Goal: Task Accomplishment & Management: Manage account settings

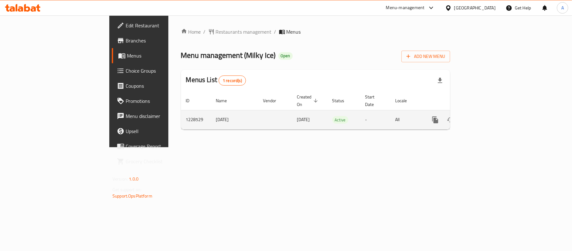
click at [485, 116] on icon "enhanced table" at bounding box center [481, 120] width 8 height 8
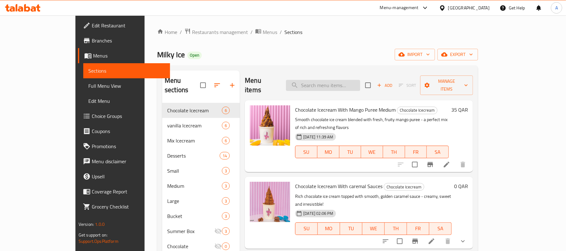
click at [360, 80] on input "search" at bounding box center [323, 85] width 74 height 11
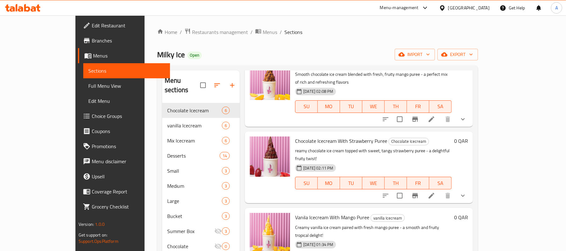
scroll to position [168, 0]
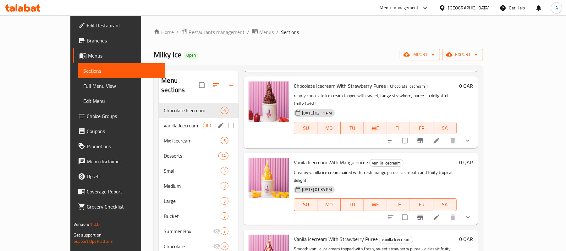
click at [164, 122] on span "vanilla Icecream" at bounding box center [183, 126] width 39 height 8
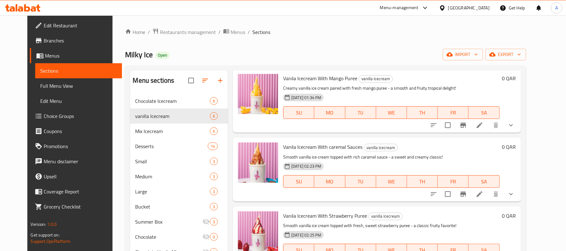
scroll to position [42, 0]
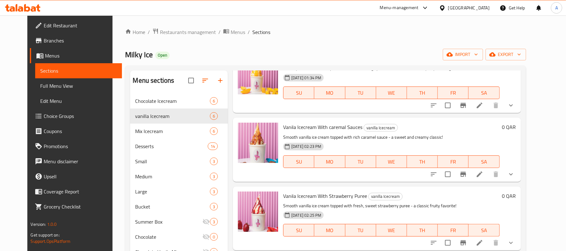
click at [515, 173] on icon "show more" at bounding box center [511, 174] width 8 height 8
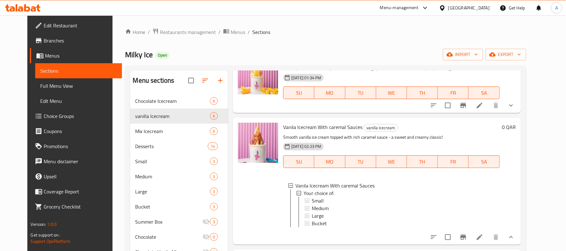
click at [310, 135] on p "Smooth vanilla ice cream topped with rich caramel sauce - a sweet and creamy cl…" at bounding box center [391, 137] width 216 height 8
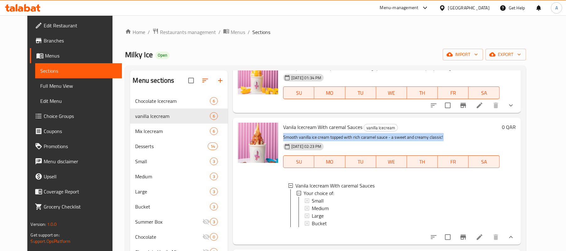
click at [310, 135] on p "Smooth vanilla ice cream topped with rich caramel sauce - a sweet and creamy cl…" at bounding box center [391, 137] width 216 height 8
copy div "Smooth vanilla ice cream topped with rich caramel sauce - a sweet and creamy cl…"
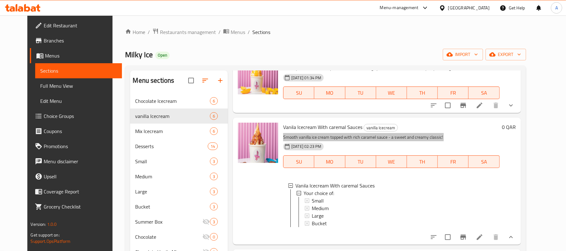
scroll to position [1, 0]
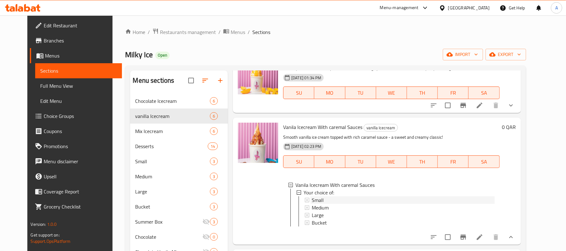
click at [317, 199] on span "Small" at bounding box center [318, 200] width 12 height 8
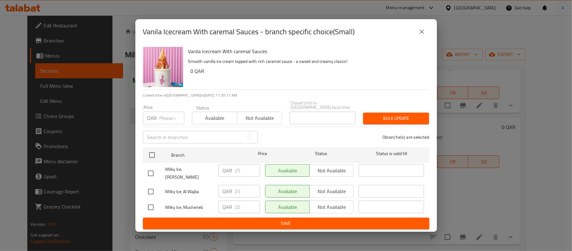
click at [422, 35] on icon "close" at bounding box center [422, 32] width 8 height 8
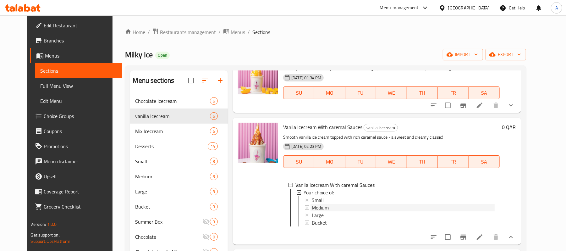
click at [315, 208] on span "Medium" at bounding box center [320, 208] width 17 height 8
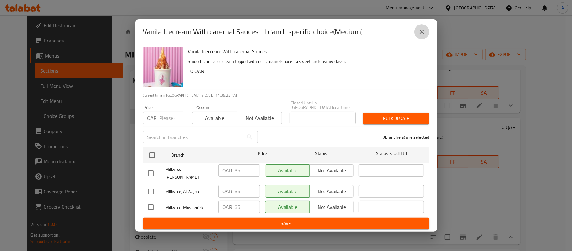
click at [417, 39] on button "close" at bounding box center [422, 31] width 15 height 15
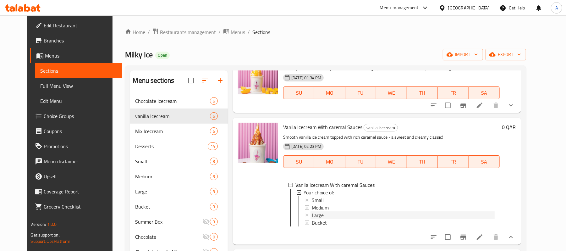
click at [318, 214] on div "Large" at bounding box center [403, 215] width 183 height 8
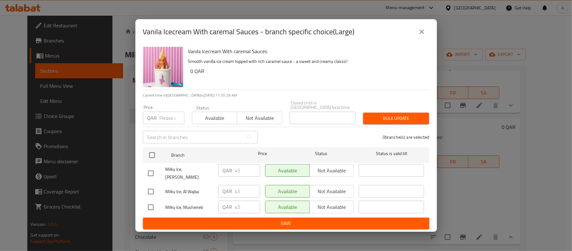
click at [424, 32] on button "close" at bounding box center [422, 31] width 15 height 15
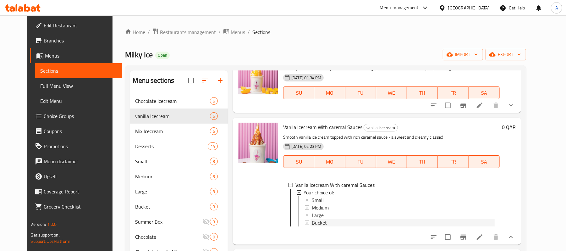
click at [321, 225] on div "Bucket" at bounding box center [403, 223] width 183 height 8
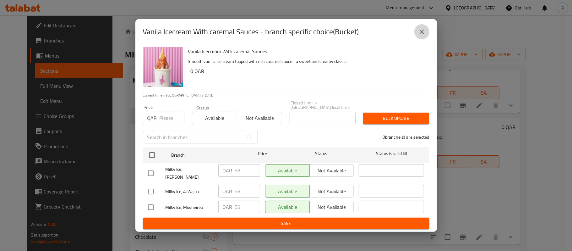
click at [427, 31] on button "close" at bounding box center [422, 31] width 15 height 15
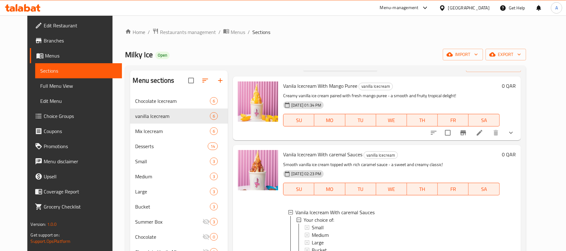
scroll to position [0, 0]
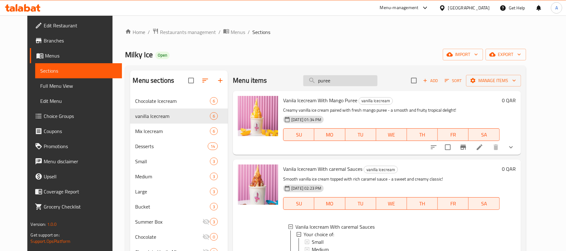
click at [344, 86] on input "puree" at bounding box center [340, 80] width 74 height 11
paste input "Big Mix Desert"
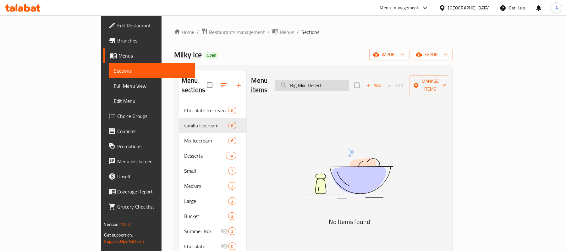
click at [349, 80] on input "Big Mix Desert" at bounding box center [312, 85] width 74 height 11
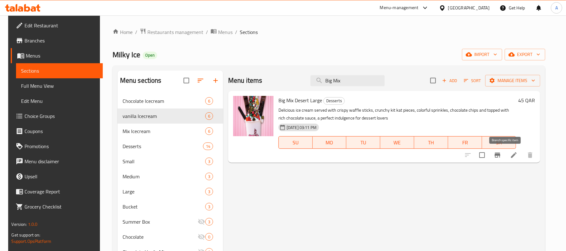
click at [505, 160] on button "Branch-specific-item" at bounding box center [497, 154] width 15 height 15
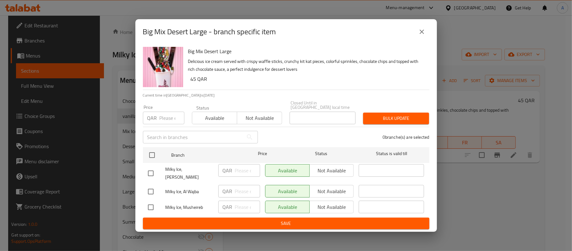
click at [428, 33] on button "close" at bounding box center [422, 31] width 15 height 15
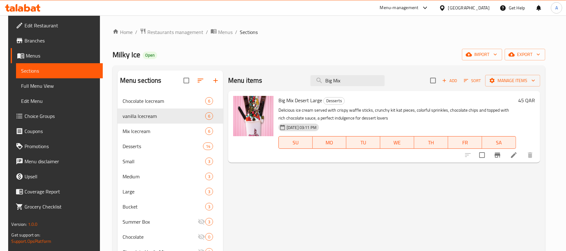
click at [380, 74] on div "Menu items Big Mix Add Sort Manage items" at bounding box center [384, 80] width 312 height 20
click at [370, 80] on input "Big Mix" at bounding box center [348, 80] width 74 height 11
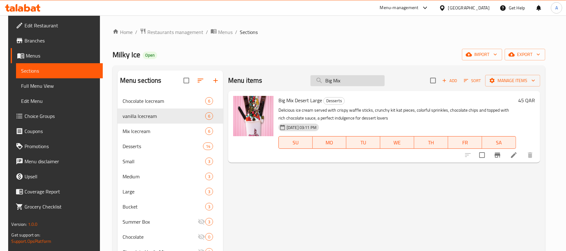
paste input "Lotus biscitues With golden ballas Desert"
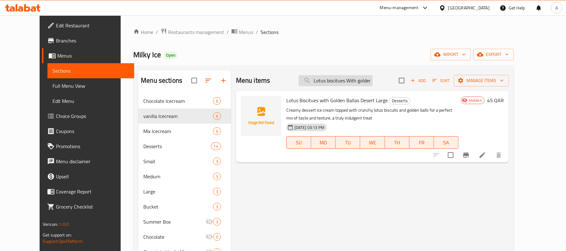
click at [355, 84] on input "Lotus biscitues With golden ballas Desert" at bounding box center [336, 80] width 74 height 11
paste input "Oreo Icecream"
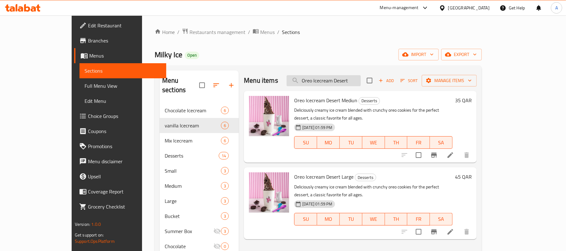
click at [334, 79] on input "Oreo Icecream Desert" at bounding box center [324, 80] width 74 height 11
click at [352, 82] on input "Oreo Icecream Desert" at bounding box center [324, 80] width 74 height 11
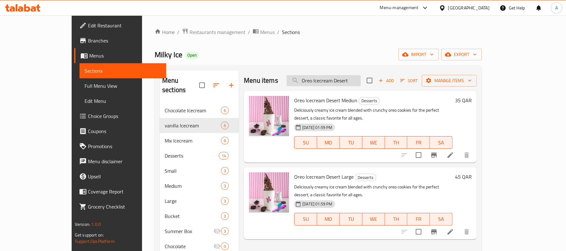
click at [352, 82] on input "Oreo Icecream Desert" at bounding box center [324, 80] width 74 height 11
paste input "kit kat"
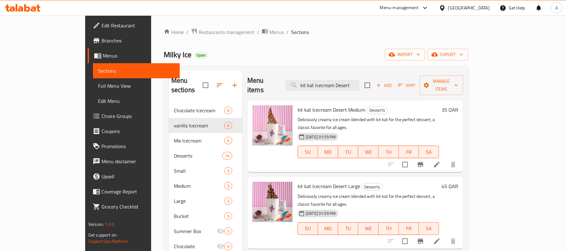
click at [340, 74] on div "Menu items kit kat Icecream Desert Add Sort Manage items" at bounding box center [355, 85] width 216 height 30
click at [336, 80] on input "kit kat Icecream Desert" at bounding box center [322, 85] width 74 height 11
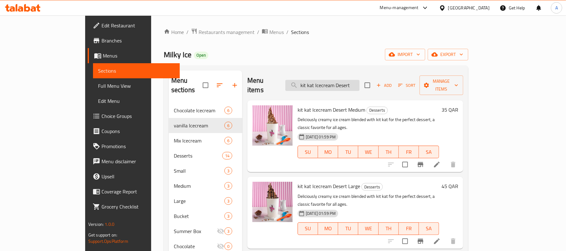
click at [336, 80] on input "kit kat Icecream Desert" at bounding box center [322, 85] width 74 height 11
click at [360, 80] on input "kit kat Icecream Desert" at bounding box center [322, 85] width 74 height 11
paste input "Smarties"
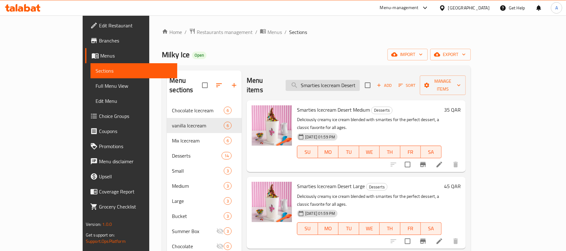
click at [347, 84] on input "Smarties Icecream Desert" at bounding box center [323, 85] width 74 height 11
click at [350, 80] on input "Smarties Icecream Desert" at bounding box center [323, 85] width 74 height 11
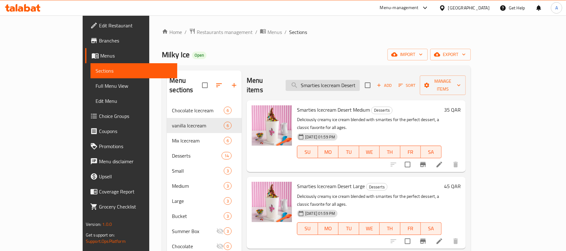
click at [350, 80] on input "Smarties Icecream Desert" at bounding box center [323, 85] width 74 height 11
paste input "Icecream with Frech cut strawberry - chocolate"
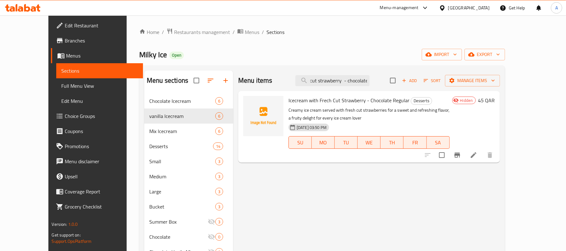
scroll to position [0, 45]
drag, startPoint x: 376, startPoint y: 80, endPoint x: 423, endPoint y: 78, distance: 47.2
click at [423, 78] on div "Menu items Icecream with Frech cut strawberry - chocolate Add Sort Manage items" at bounding box center [369, 80] width 262 height 20
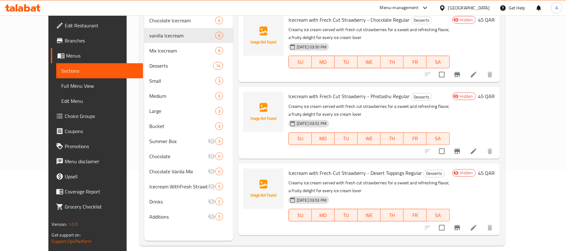
scroll to position [0, 0]
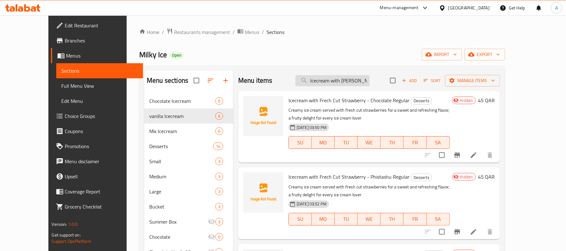
click at [347, 80] on input "Icecream with Frech cut strawberr" at bounding box center [332, 80] width 74 height 11
paste input "Cookies Icecream Sandwich With Chocolate chips"
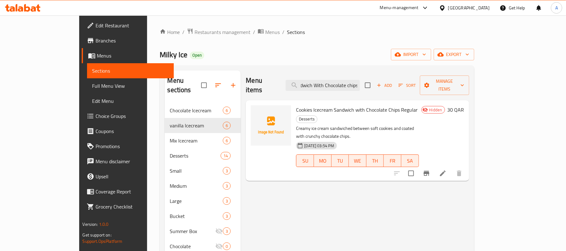
type input "Cookies Icecream Sandwich With Chocolate chips"
click at [483, 10] on div "Qatar" at bounding box center [468, 7] width 41 height 7
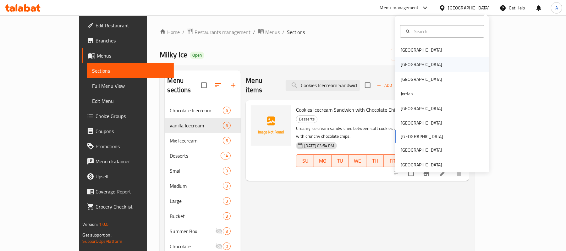
click at [409, 63] on div "Egypt" at bounding box center [422, 64] width 52 height 14
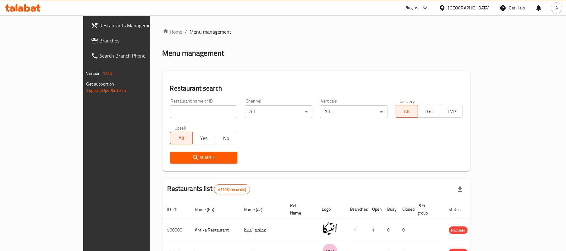
click at [209, 112] on input "search" at bounding box center [204, 111] width 68 height 13
paste input "704908"
type input "704908"
click button "Search" at bounding box center [204, 158] width 68 height 12
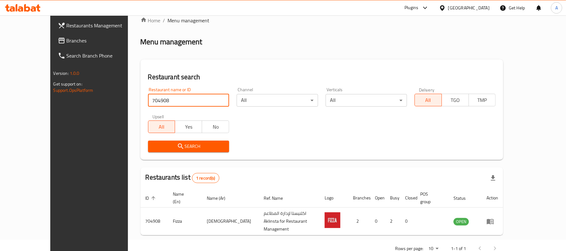
scroll to position [18, 0]
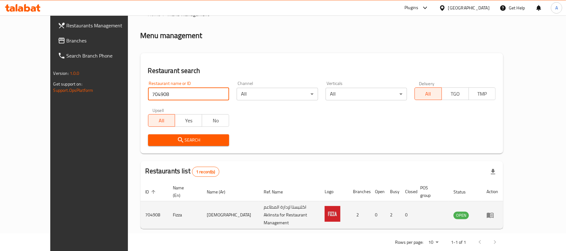
click at [503, 209] on td "enhanced table" at bounding box center [493, 215] width 22 height 28
click at [494, 212] on icon "enhanced table" at bounding box center [490, 214] width 7 height 5
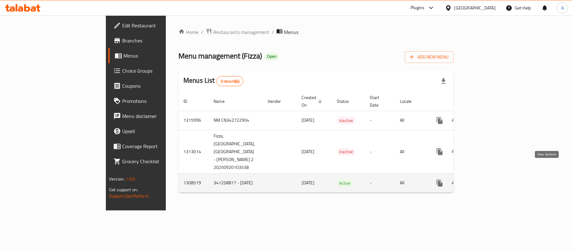
click at [489, 179] on icon "enhanced table" at bounding box center [486, 183] width 8 height 8
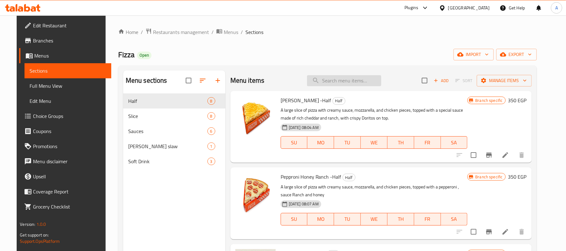
click at [328, 82] on input "search" at bounding box center [344, 80] width 74 height 11
paste input "Chicken Barbecue"
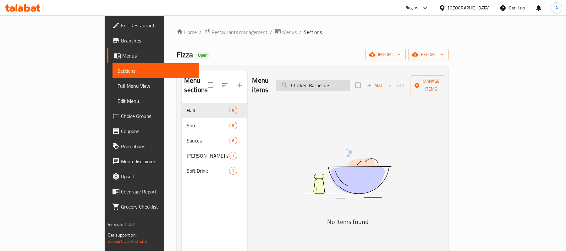
click at [350, 80] on input "Chicken Barbecue" at bounding box center [313, 85] width 74 height 11
click at [350, 80] on input "Chicken bb" at bounding box center [313, 85] width 74 height 11
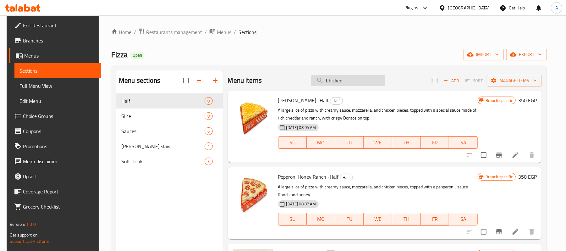
click at [360, 77] on input "Chicken" at bounding box center [348, 80] width 74 height 11
click at [363, 81] on input "Chicken" at bounding box center [348, 80] width 74 height 11
paste input "Barbecue"
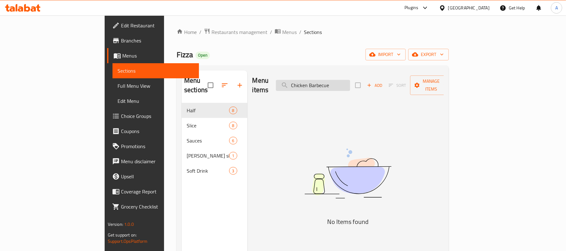
click at [332, 80] on input "Chicken Barbecue" at bounding box center [313, 85] width 74 height 11
click at [350, 80] on input "Barbecue" at bounding box center [313, 85] width 74 height 11
click at [350, 80] on input "Ba" at bounding box center [313, 85] width 74 height 11
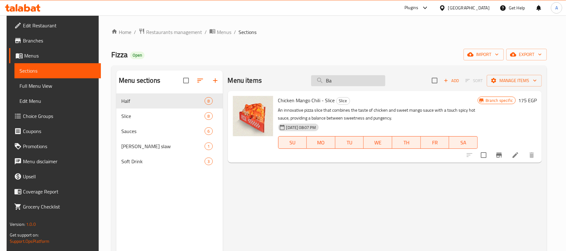
click at [352, 80] on input "Ba" at bounding box center [348, 80] width 74 height 11
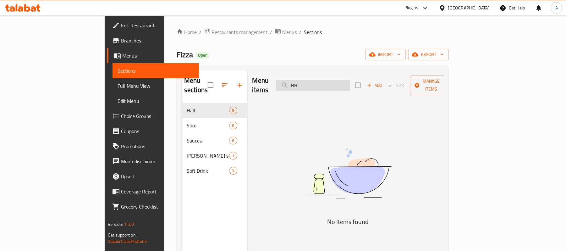
type input "B"
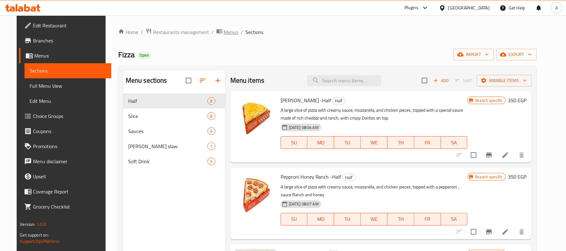
click at [224, 32] on span "Menus" at bounding box center [231, 32] width 14 height 8
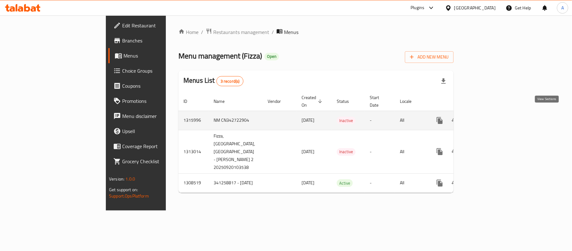
click at [489, 117] on icon "enhanced table" at bounding box center [486, 121] width 8 height 8
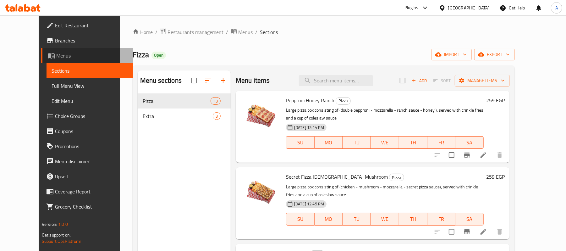
click at [56, 52] on span "Menus" at bounding box center [92, 56] width 72 height 8
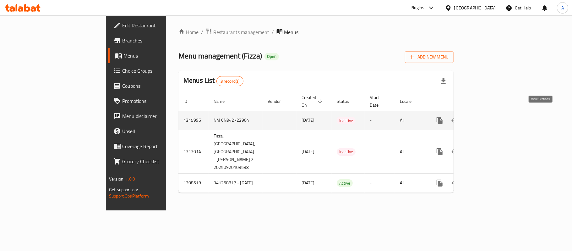
click at [488, 118] on icon "enhanced table" at bounding box center [486, 121] width 6 height 6
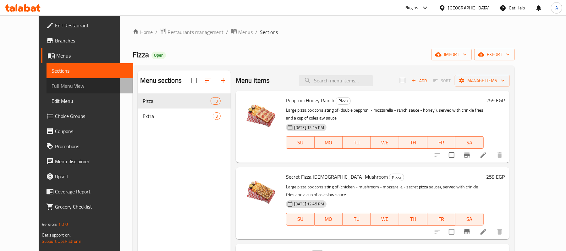
click at [56, 83] on span "Full Menu View" at bounding box center [90, 86] width 77 height 8
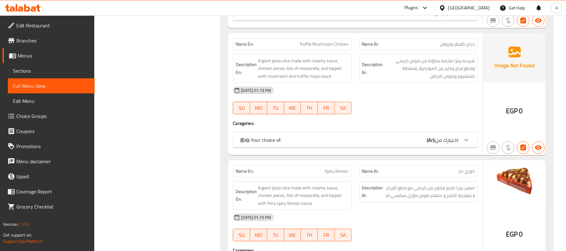
scroll to position [1259, 0]
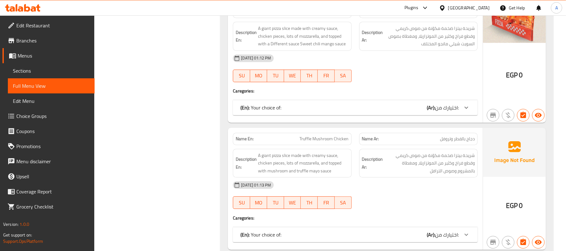
click at [479, 8] on div "Egypt" at bounding box center [468, 7] width 41 height 7
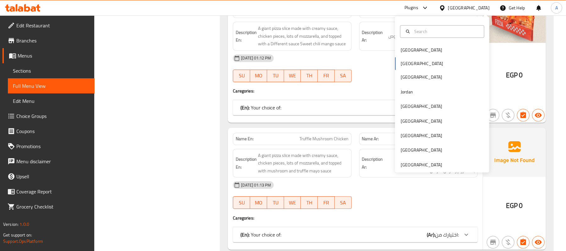
click at [416, 169] on div "Bahrain Egypt Iraq Jordan Kuwait Oman Qatar Saudi Arabia United Arab Emirates" at bounding box center [442, 94] width 94 height 156
click at [414, 168] on div "United Arab Emirates" at bounding box center [421, 164] width 41 height 7
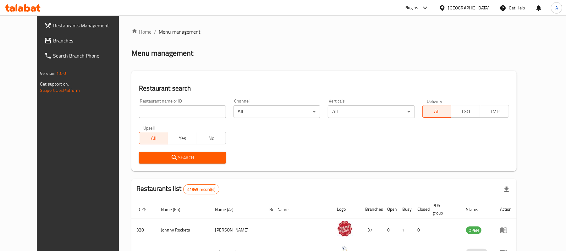
click at [53, 43] on span "Branches" at bounding box center [89, 41] width 73 height 8
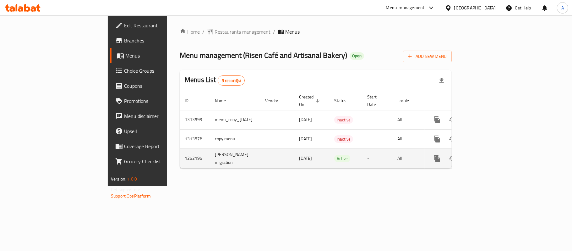
click at [487, 155] on icon "enhanced table" at bounding box center [483, 159] width 8 height 8
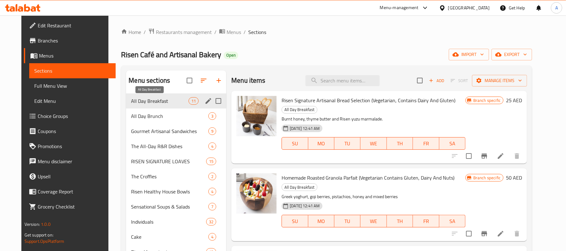
click at [158, 102] on span "All Day Breakfast" at bounding box center [160, 101] width 58 height 8
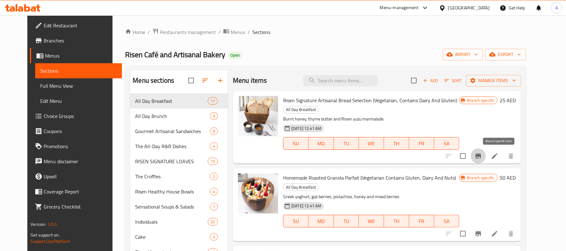
click at [481, 157] on icon "Branch-specific-item" at bounding box center [479, 155] width 6 height 5
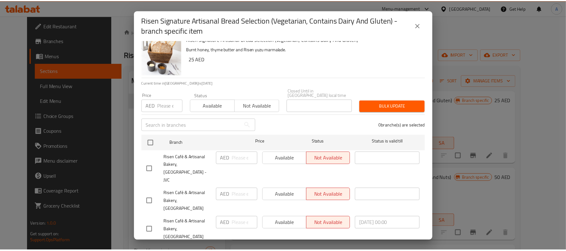
scroll to position [33, 0]
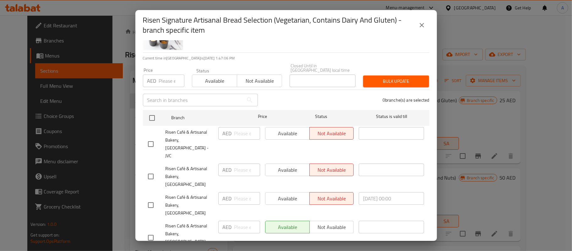
click at [422, 26] on icon "close" at bounding box center [422, 25] width 8 height 8
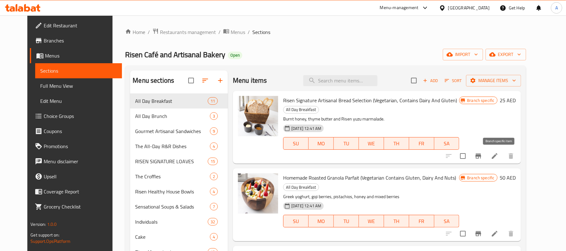
click at [482, 154] on icon "Branch-specific-item" at bounding box center [479, 156] width 8 height 8
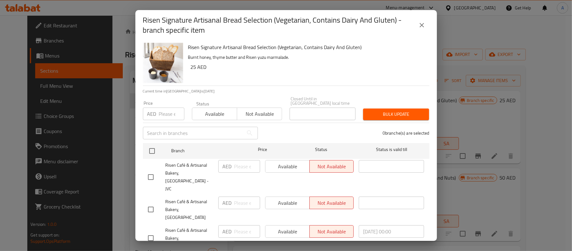
click at [419, 24] on icon "close" at bounding box center [422, 25] width 8 height 8
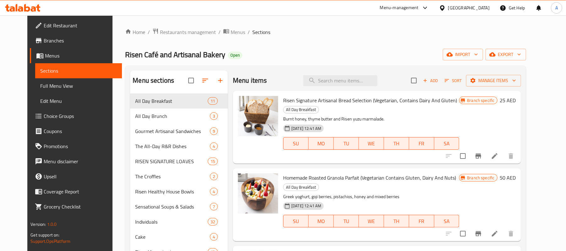
click at [499, 158] on icon at bounding box center [495, 156] width 8 height 8
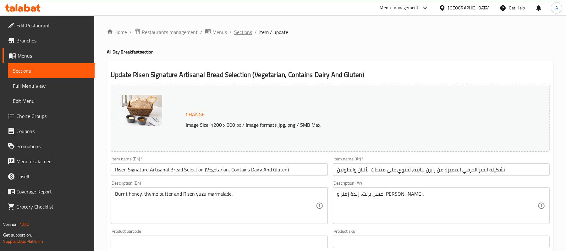
click at [249, 33] on span "Sections" at bounding box center [243, 32] width 18 height 8
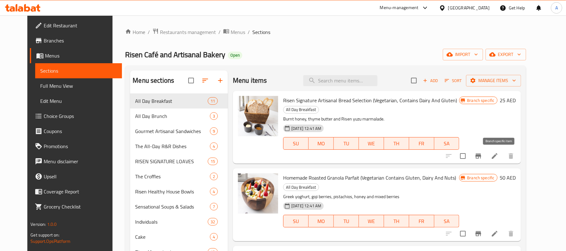
click at [486, 155] on button "Branch-specific-item" at bounding box center [478, 155] width 15 height 15
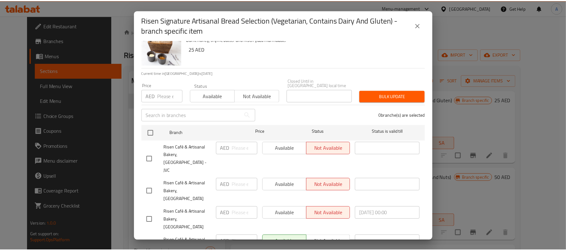
scroll to position [33, 0]
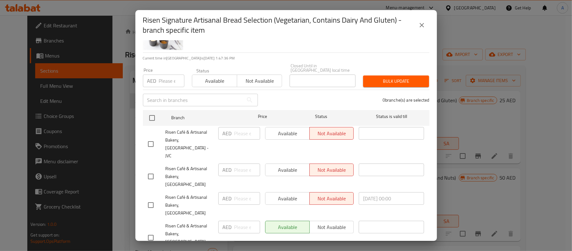
click at [415, 20] on div "Risen Signature Artisanal Bread Selection (Vegetarian, Contains Dairy And Glute…" at bounding box center [286, 25] width 287 height 20
click at [417, 22] on button "close" at bounding box center [422, 25] width 15 height 15
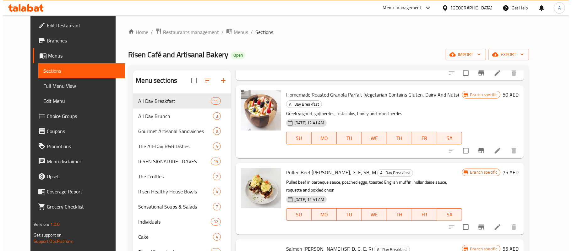
scroll to position [84, 0]
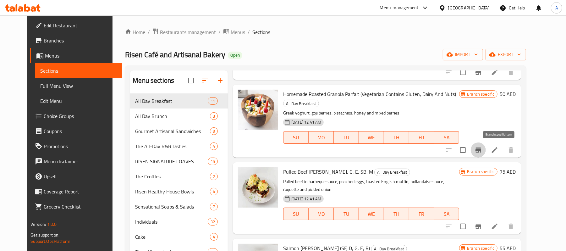
click at [481, 149] on icon "Branch-specific-item" at bounding box center [479, 149] width 6 height 5
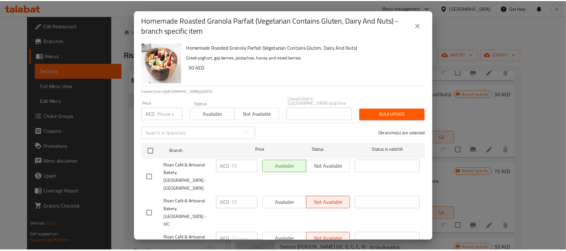
scroll to position [33, 0]
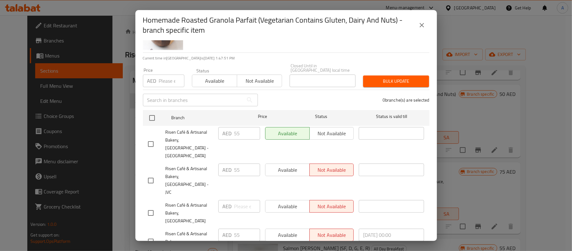
click at [423, 24] on icon "close" at bounding box center [422, 25] width 4 height 4
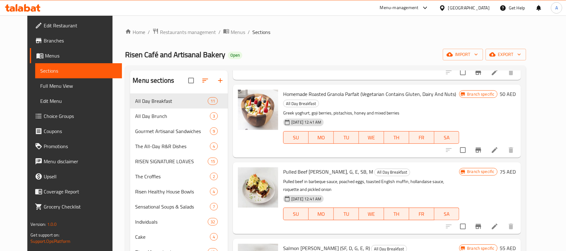
click at [44, 41] on span "Branches" at bounding box center [80, 41] width 73 height 8
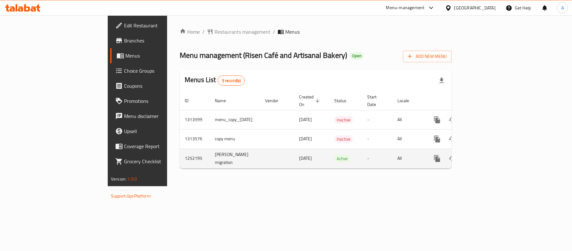
click at [487, 155] on icon "enhanced table" at bounding box center [483, 159] width 8 height 8
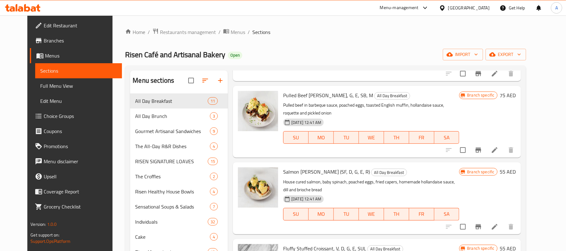
scroll to position [84, 0]
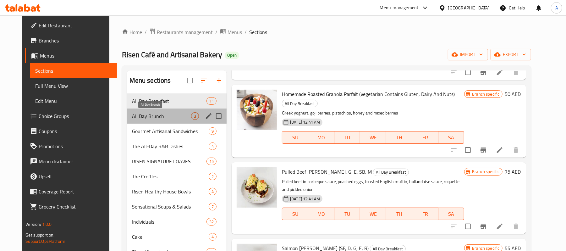
click at [142, 115] on span "All Day Brunch" at bounding box center [161, 116] width 59 height 8
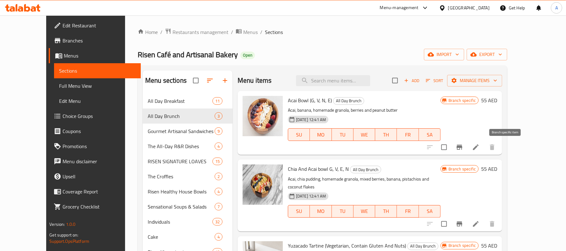
click at [463, 150] on icon "Branch-specific-item" at bounding box center [460, 147] width 8 height 8
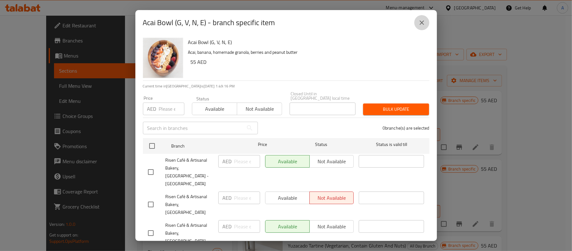
click at [423, 19] on icon "close" at bounding box center [422, 23] width 8 height 8
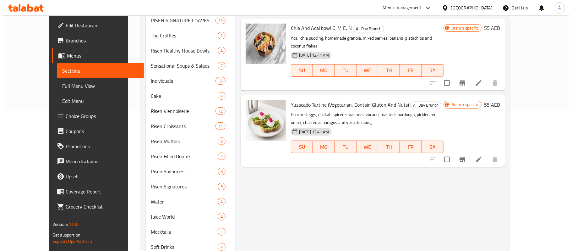
scroll to position [168, 0]
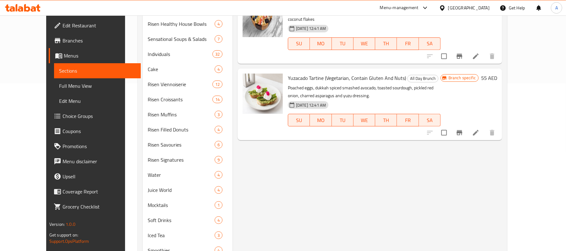
click at [463, 129] on icon "Branch-specific-item" at bounding box center [460, 133] width 8 height 8
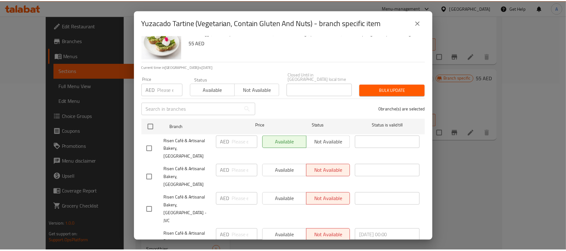
scroll to position [28, 0]
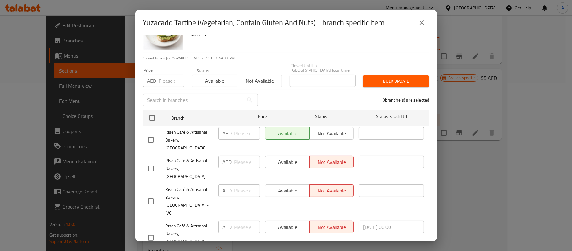
click at [421, 22] on icon "close" at bounding box center [422, 23] width 8 height 8
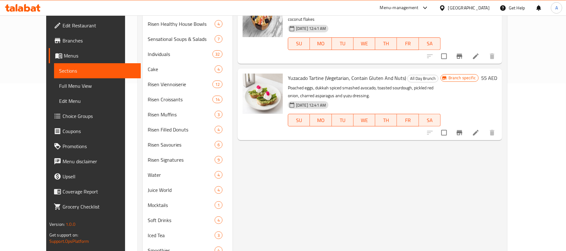
scroll to position [0, 0]
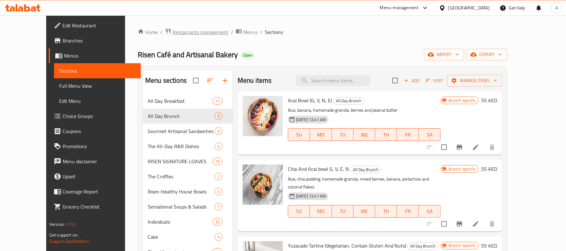
click at [173, 36] on span "Restaurants management" at bounding box center [201, 32] width 56 height 8
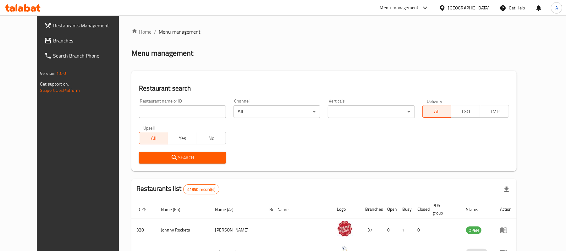
click at [160, 109] on input "search" at bounding box center [182, 111] width 87 height 13
paste input "748875"
type input "748875"
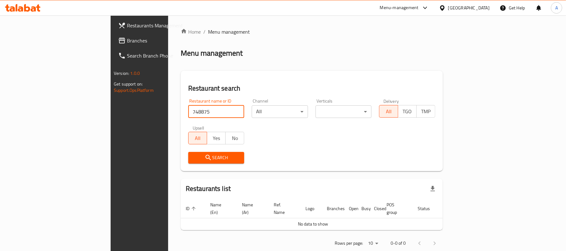
click at [113, 45] on link "Branches" at bounding box center [159, 40] width 92 height 15
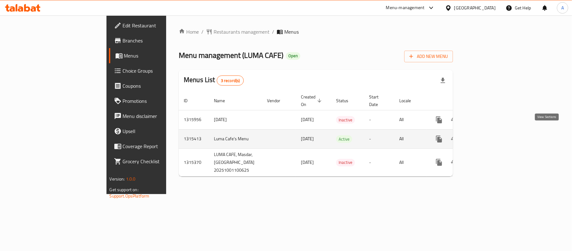
click at [488, 135] on icon "enhanced table" at bounding box center [485, 139] width 8 height 8
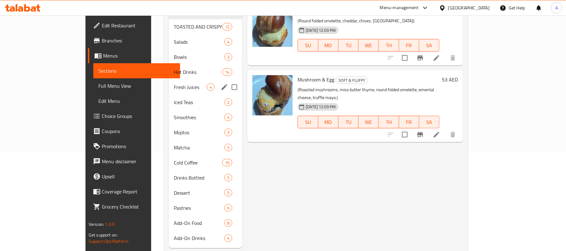
scroll to position [62, 0]
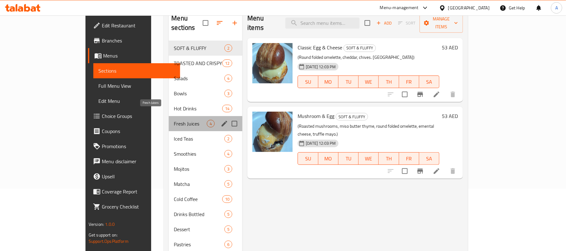
click at [174, 120] on span "Fresh Juices" at bounding box center [190, 124] width 33 height 8
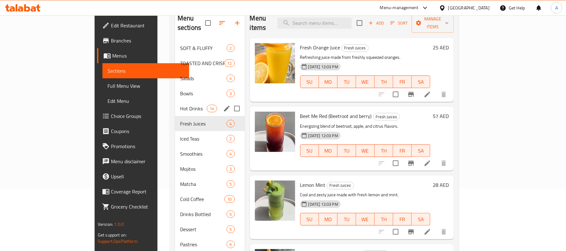
click at [180, 105] on span "Hot Drinks" at bounding box center [193, 109] width 27 height 8
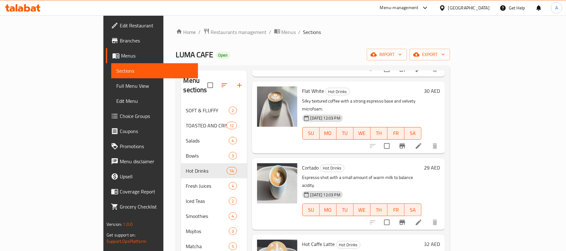
scroll to position [293, 0]
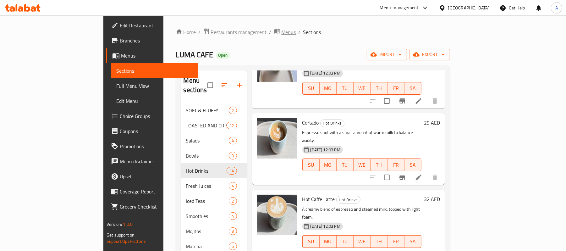
click at [274, 29] on icon "breadcrumb" at bounding box center [277, 31] width 6 height 6
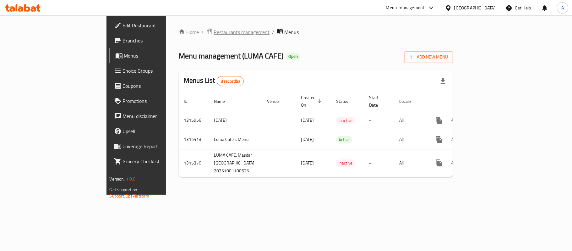
click at [214, 32] on span "Restaurants management" at bounding box center [242, 32] width 56 height 8
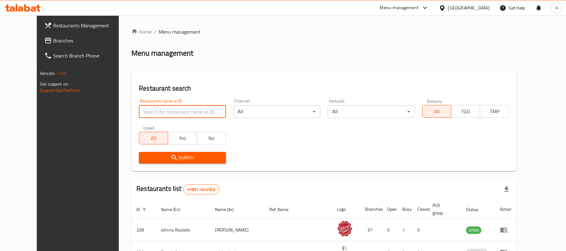
click at [194, 113] on input "search" at bounding box center [182, 111] width 87 height 13
paste input "777909"
type input "777909"
click button "Search" at bounding box center [182, 158] width 87 height 12
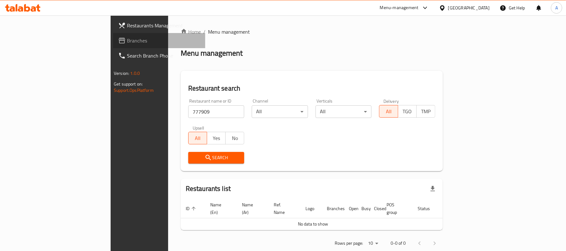
click at [113, 34] on link "Branches" at bounding box center [159, 40] width 92 height 15
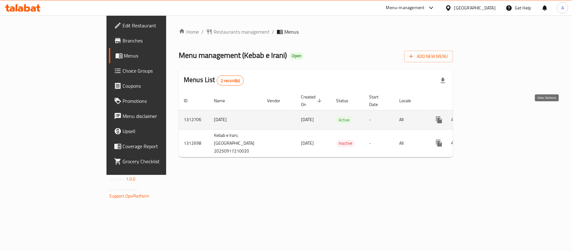
click at [488, 116] on icon "enhanced table" at bounding box center [485, 120] width 8 height 8
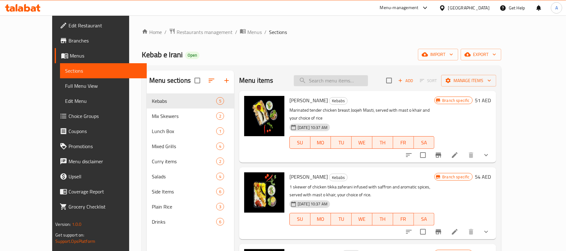
click at [339, 83] on input "search" at bounding box center [331, 80] width 74 height 11
paste input "Chicken Dumpukht Biryani"
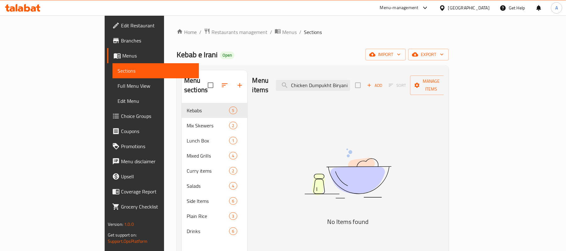
click at [360, 88] on div "Menu items Chicken Dumpukht Biryani Add Sort Manage items" at bounding box center [348, 85] width 192 height 30
click at [350, 82] on input "Chicken Dumpukht Biryani" at bounding box center [313, 85] width 74 height 11
paste input "Mutto"
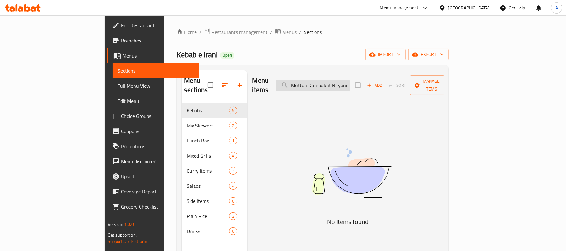
click at [350, 80] on input "Mutton Dumpukht Biryani" at bounding box center [313, 85] width 74 height 11
click at [334, 80] on input "Mutton Dumpukht Biryani" at bounding box center [313, 85] width 74 height 11
click at [350, 82] on input "Dumpukht Biryani" at bounding box center [313, 85] width 74 height 11
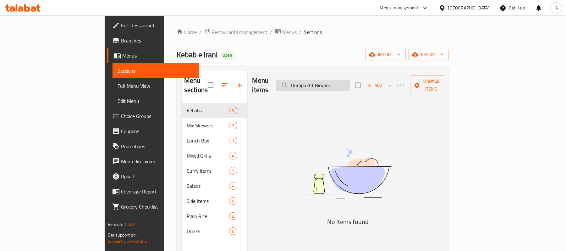
click at [350, 82] on input "Dumpukht Biryani" at bounding box center [313, 85] width 74 height 11
click at [350, 82] on input "Dumpukht" at bounding box center [313, 85] width 74 height 11
paste input "Sp Chicken Hyderabadi Dum Biryani"
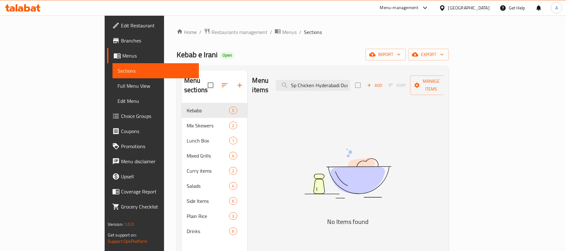
drag, startPoint x: 371, startPoint y: 79, endPoint x: 157, endPoint y: 75, distance: 214.4
click at [182, 75] on div "Menu sections Kebabs 5 Mix Skewers 2 Lunch Box 1 Mixed Grills 4 Curry items 2 S…" at bounding box center [313, 195] width 262 height 251
type input "Biryani"
click at [477, 4] on div "United Arab Emirates" at bounding box center [468, 7] width 41 height 7
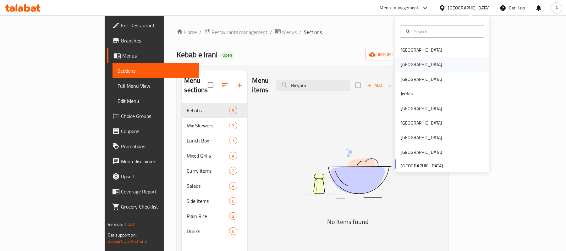
click at [406, 63] on div "Egypt" at bounding box center [422, 64] width 52 height 14
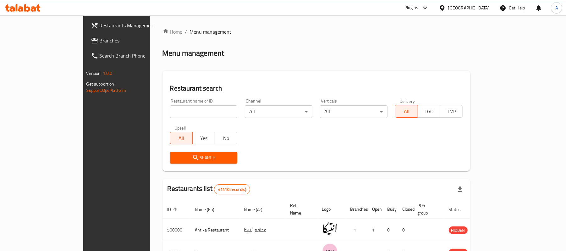
click at [170, 107] on input "search" at bounding box center [204, 111] width 68 height 13
paste input "698788"
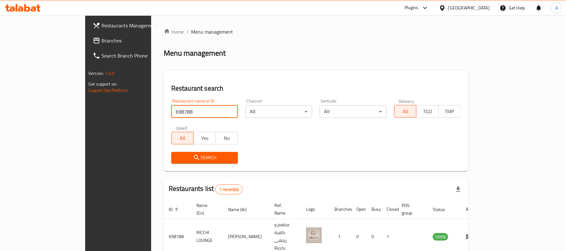
scroll to position [18, 0]
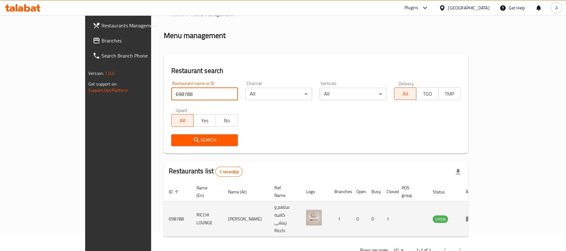
click at [191, 216] on td "RICCHI LOUNGE" at bounding box center [207, 219] width 32 height 36
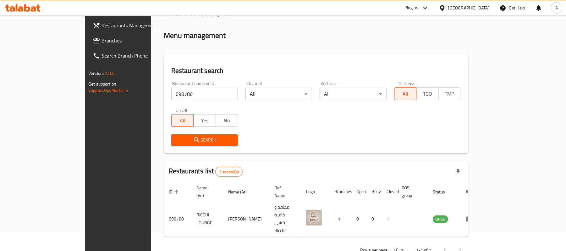
click at [171, 93] on input "698788" at bounding box center [204, 94] width 67 height 13
paste input "search"
type input "698788"
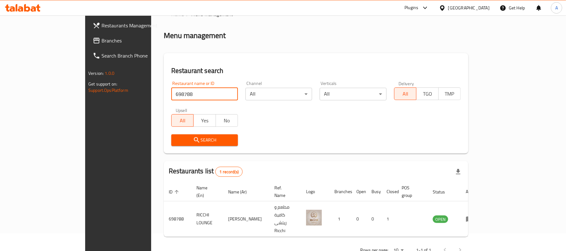
click button "Search" at bounding box center [204, 140] width 67 height 12
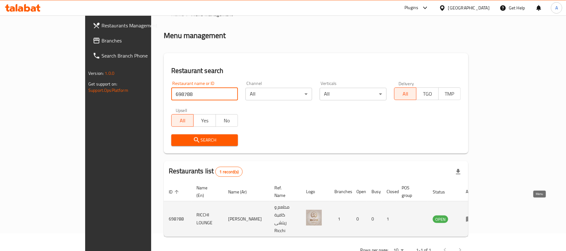
click at [473, 215] on icon "enhanced table" at bounding box center [470, 219] width 8 height 8
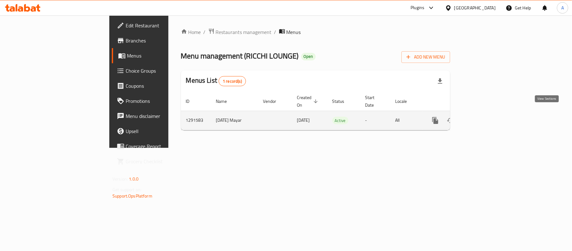
click at [484, 118] on icon "enhanced table" at bounding box center [481, 121] width 6 height 6
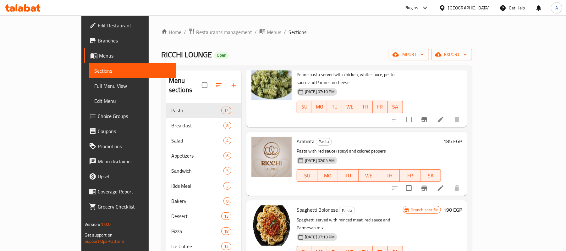
scroll to position [293, 0]
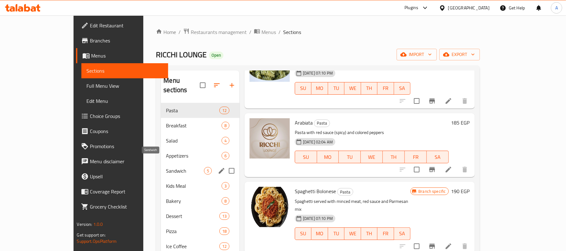
click at [166, 167] on span "Sandwich" at bounding box center [185, 171] width 38 height 8
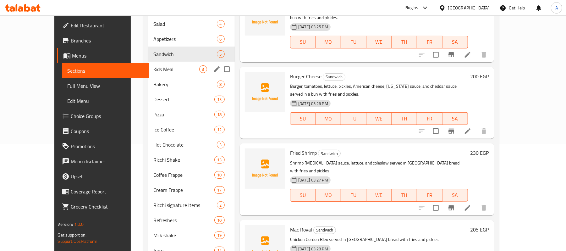
scroll to position [92, 0]
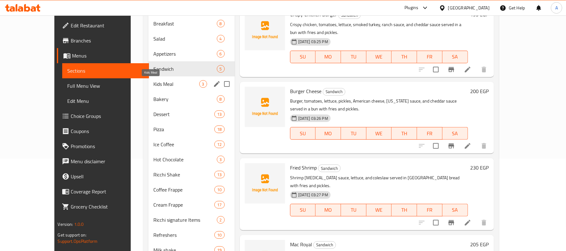
click at [153, 82] on span "Kids Meal" at bounding box center [176, 84] width 46 height 8
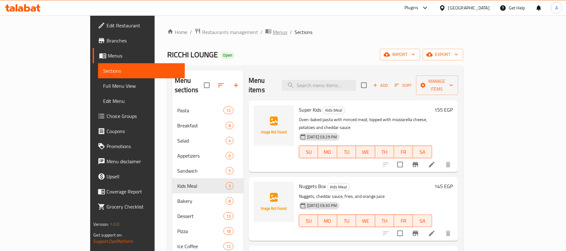
click at [273, 33] on span "Menus" at bounding box center [280, 32] width 14 height 8
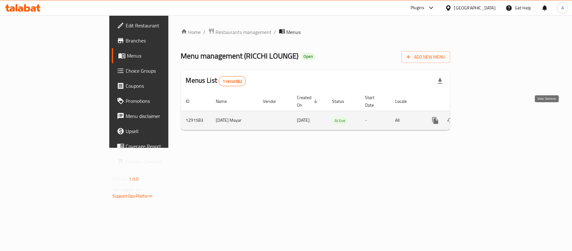
click at [485, 117] on icon "enhanced table" at bounding box center [481, 121] width 8 height 8
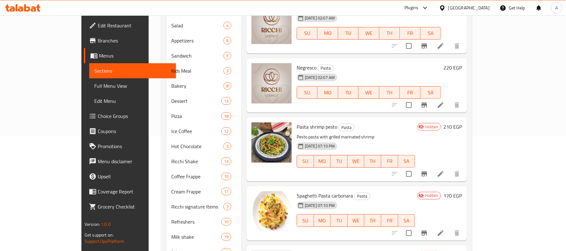
scroll to position [135, 0]
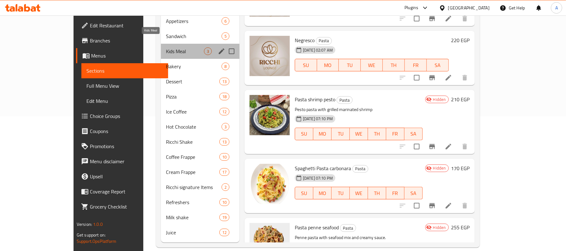
click at [166, 47] on span "Kids Meal" at bounding box center [185, 51] width 38 height 8
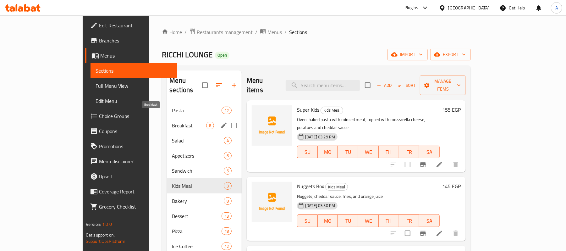
click at [172, 122] on span "Breakfast" at bounding box center [189, 126] width 34 height 8
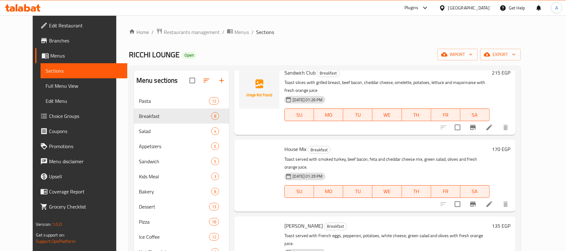
scroll to position [284, 0]
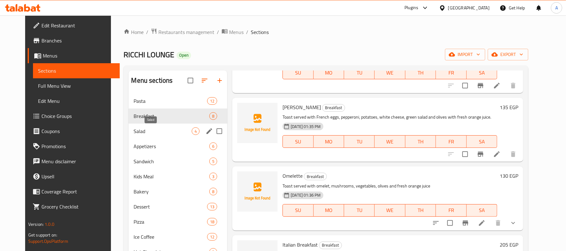
click at [139, 132] on span "Salad" at bounding box center [163, 131] width 58 height 8
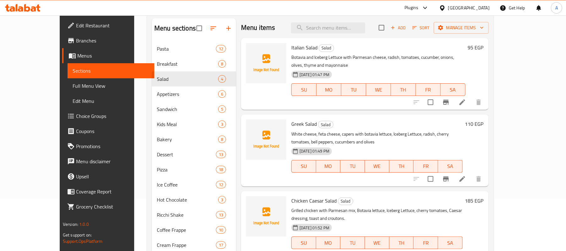
scroll to position [135, 0]
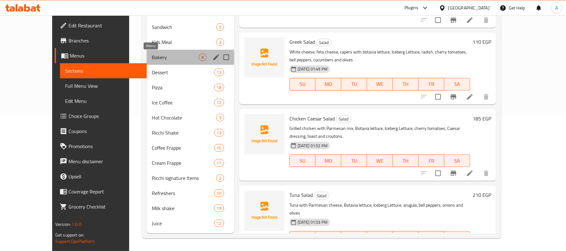
click at [152, 55] on span "Bakery" at bounding box center [175, 57] width 47 height 8
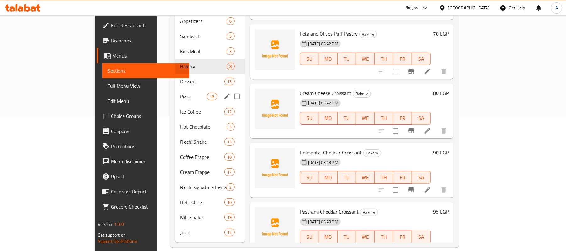
click at [175, 89] on div "Pizza 18" at bounding box center [210, 96] width 70 height 15
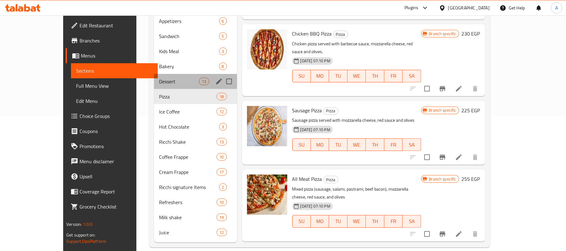
click at [154, 74] on div "Dessert 13" at bounding box center [195, 81] width 83 height 15
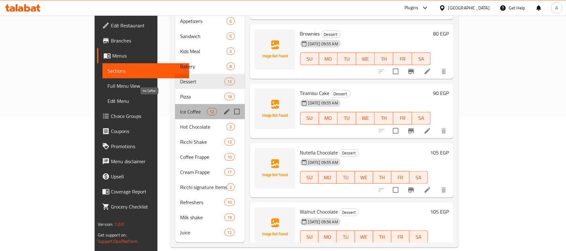
click at [180, 108] on span "Ice Coffee" at bounding box center [193, 112] width 27 height 8
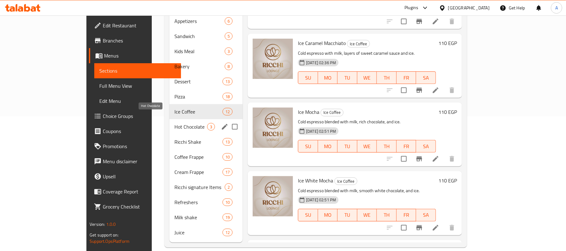
click at [174, 123] on span "Hot Chocolate" at bounding box center [190, 127] width 33 height 8
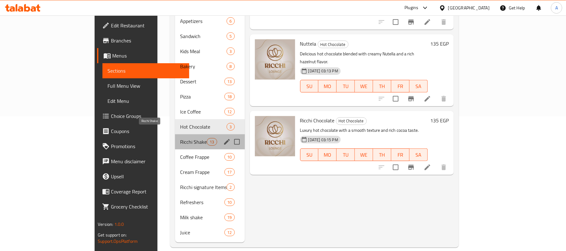
click at [180, 138] on span "Ricchi Shake" at bounding box center [193, 142] width 27 height 8
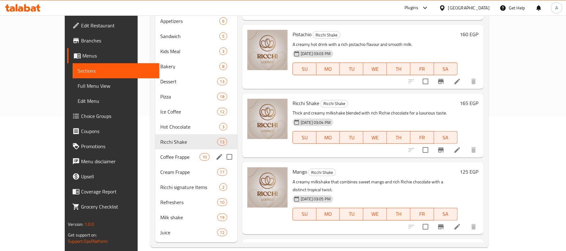
click at [160, 153] on span "Coffee Frappe" at bounding box center [179, 157] width 39 height 8
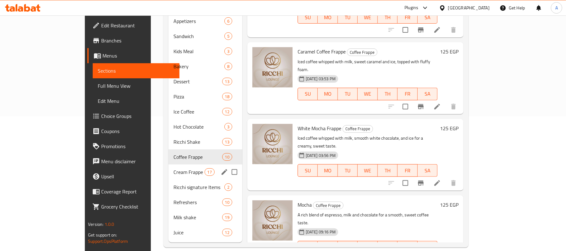
click at [168, 164] on div "Cream Frappe 17" at bounding box center [205, 171] width 74 height 15
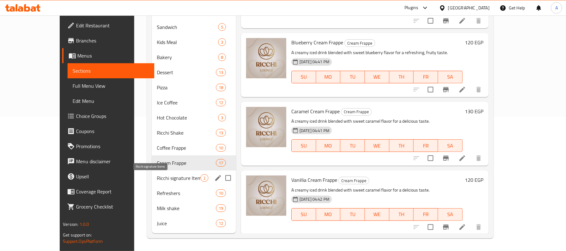
click at [158, 175] on span "Ricchi signature Items" at bounding box center [179, 178] width 44 height 8
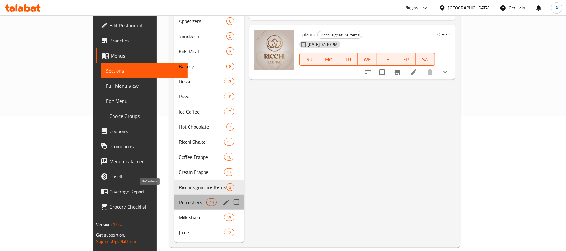
click at [179, 198] on span "Refreshers" at bounding box center [193, 202] width 28 height 8
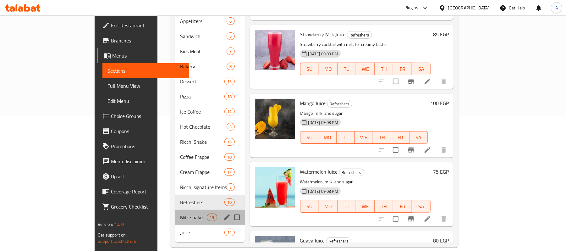
click at [175, 214] on div "Milk shake 19" at bounding box center [210, 217] width 70 height 15
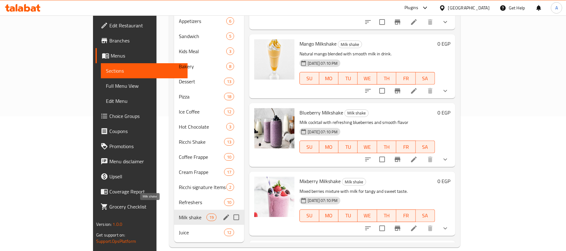
click at [179, 213] on span "Milk shake" at bounding box center [193, 217] width 28 height 8
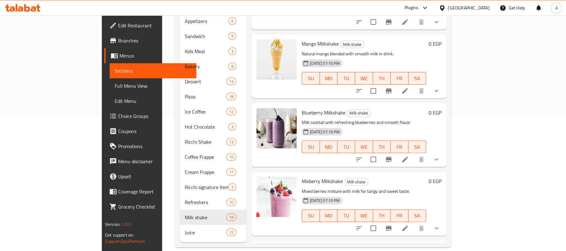
click at [180, 232] on nav "Pasta 12 Breakfast 8 Salad 4 Appetizers 6 Sandwich 5 Kids Meal 3 Bakery 8 Desse…" at bounding box center [213, 104] width 67 height 277
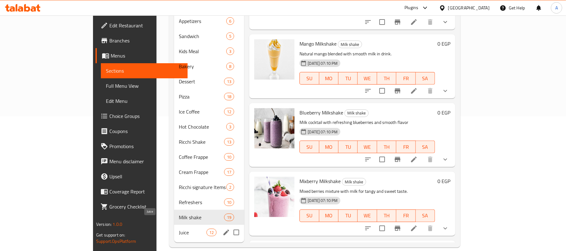
click at [179, 229] on span "Juice" at bounding box center [193, 233] width 28 height 8
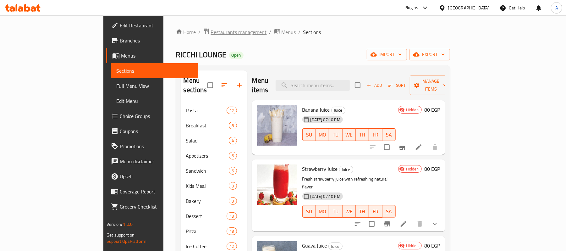
click at [211, 36] on span "Restaurants management" at bounding box center [239, 32] width 56 height 8
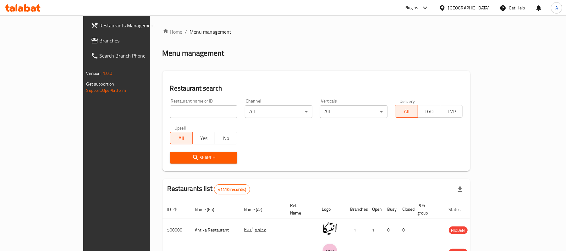
click at [100, 38] on span "Branches" at bounding box center [136, 41] width 73 height 8
